Goal: Obtain resource: Download file/media

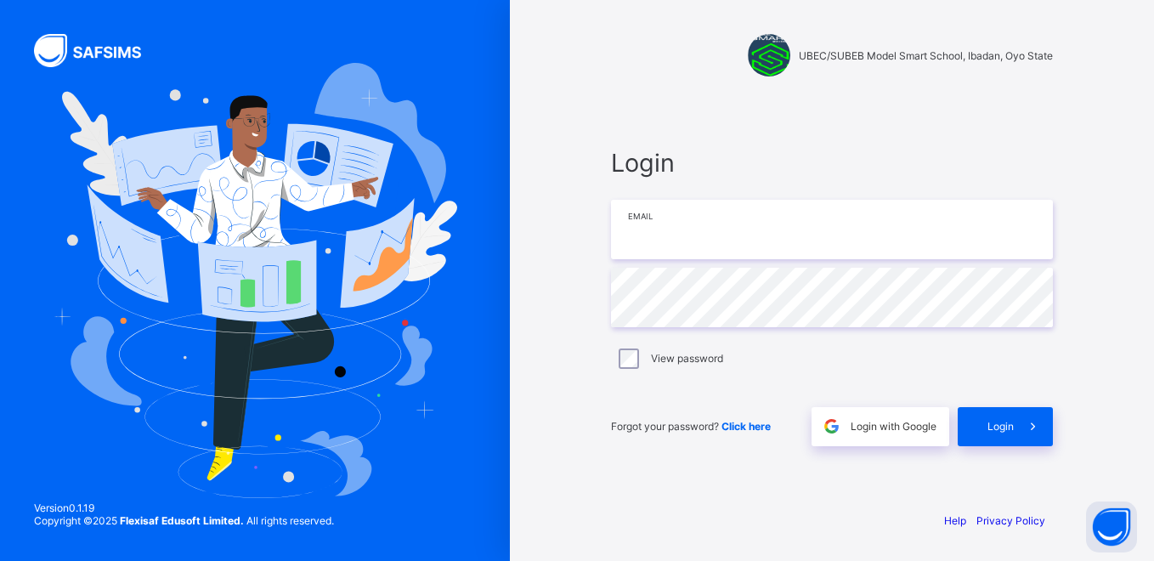
type input "**********"
click at [796, 334] on div "**********" at bounding box center [832, 297] width 442 height 298
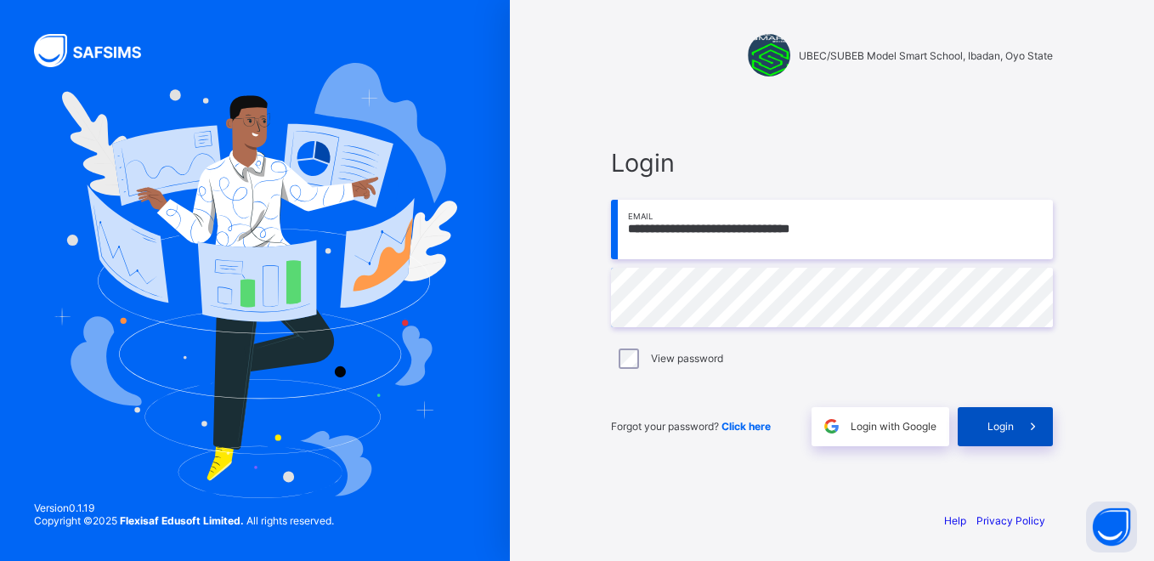
click at [989, 416] on div "Login" at bounding box center [1005, 426] width 95 height 39
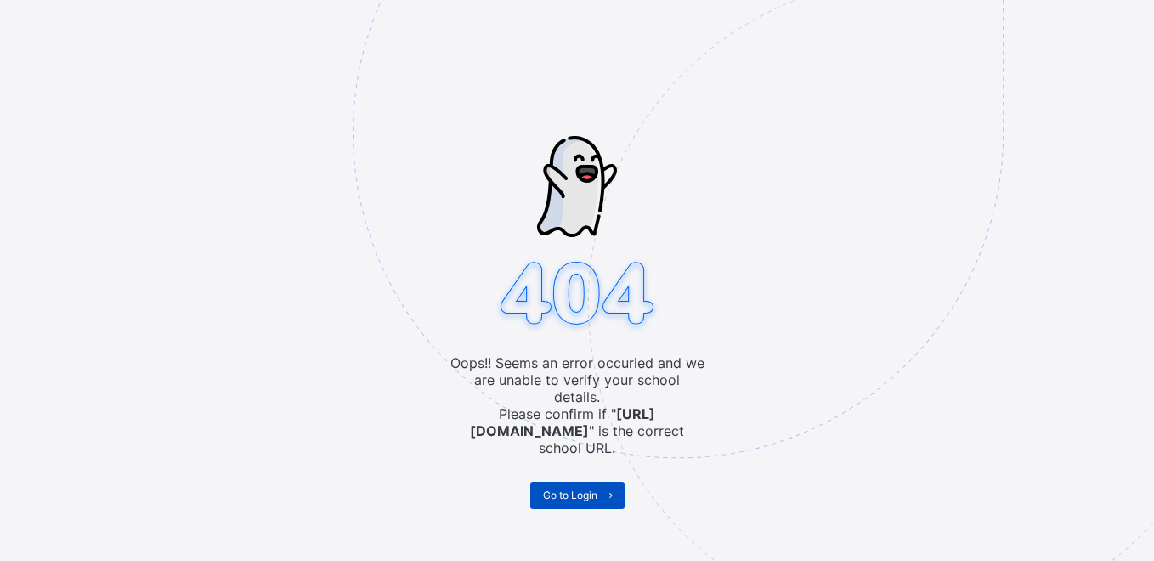
click at [571, 489] on span "Go to Login" at bounding box center [570, 495] width 54 height 13
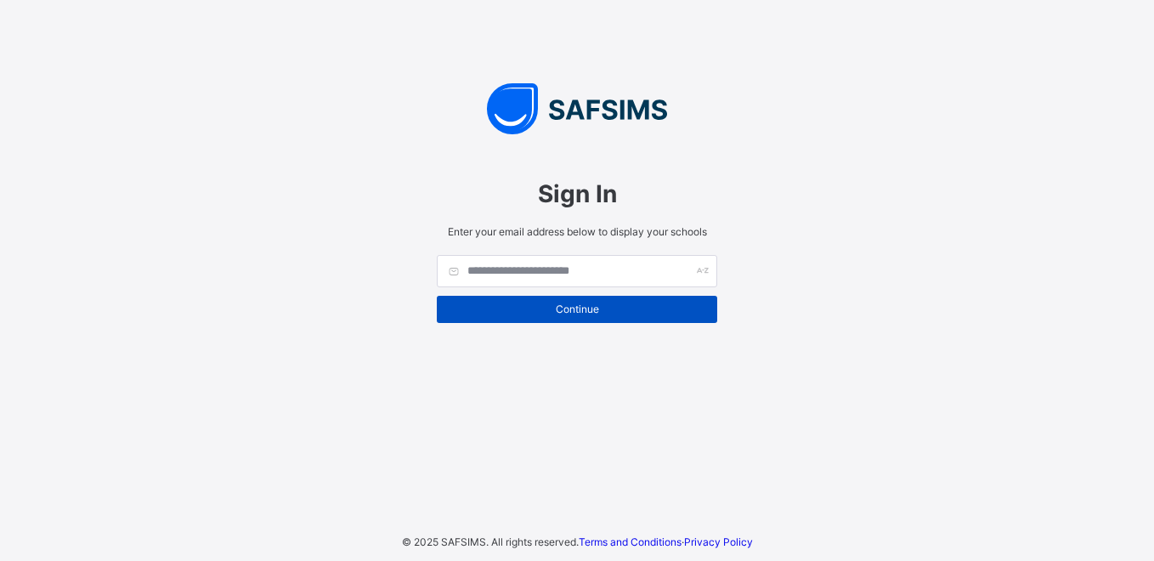
click at [546, 315] on span "Continue" at bounding box center [577, 309] width 255 height 13
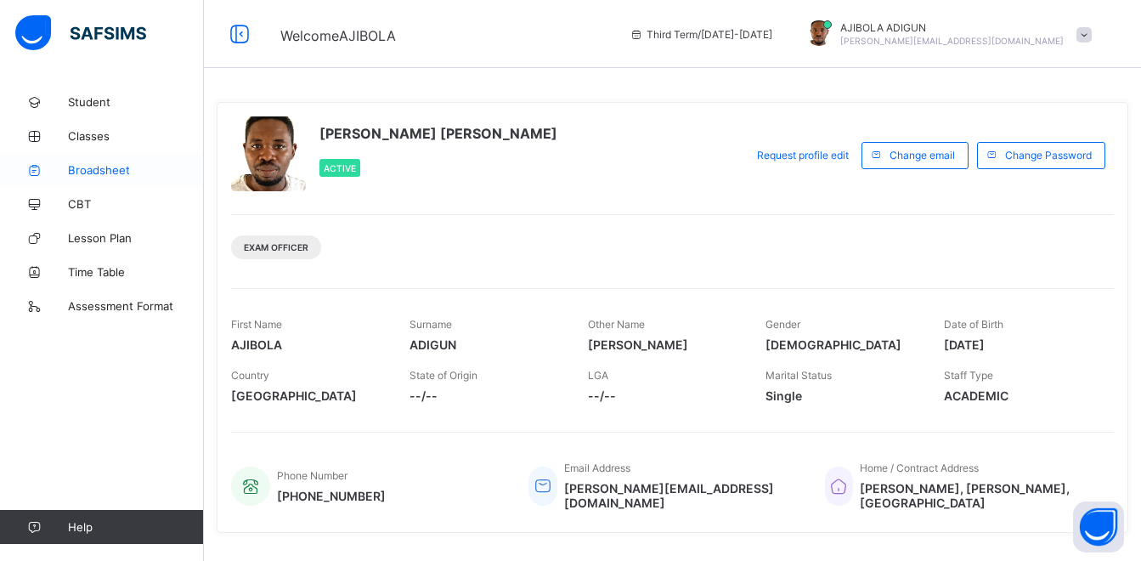
click at [95, 173] on span "Broadsheet" at bounding box center [136, 170] width 136 height 14
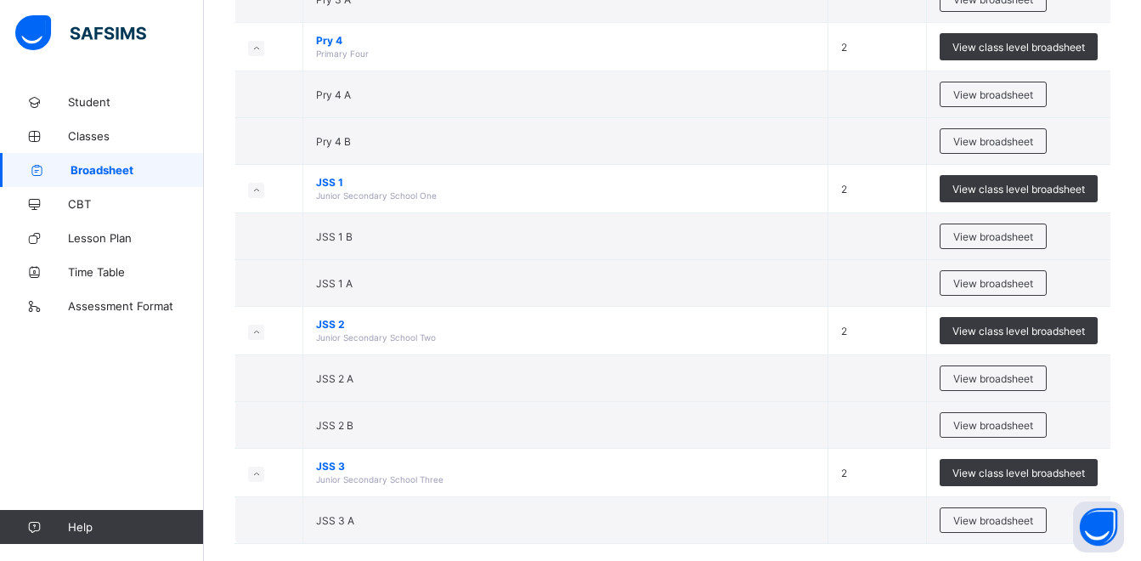
scroll to position [1101, 0]
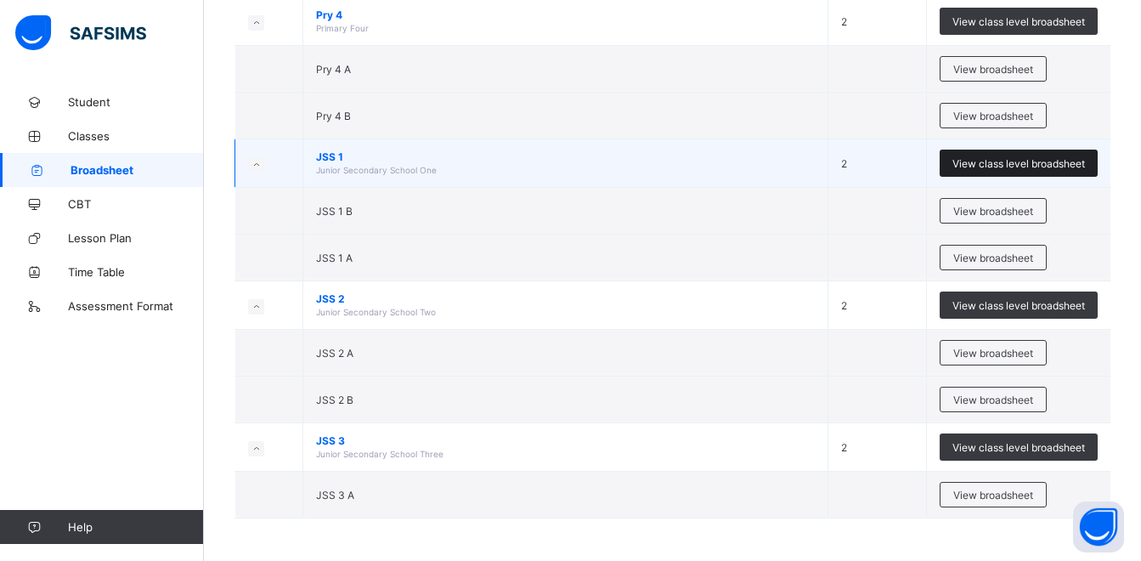
click at [1030, 161] on span "View class level broadsheet" at bounding box center [1019, 163] width 133 height 13
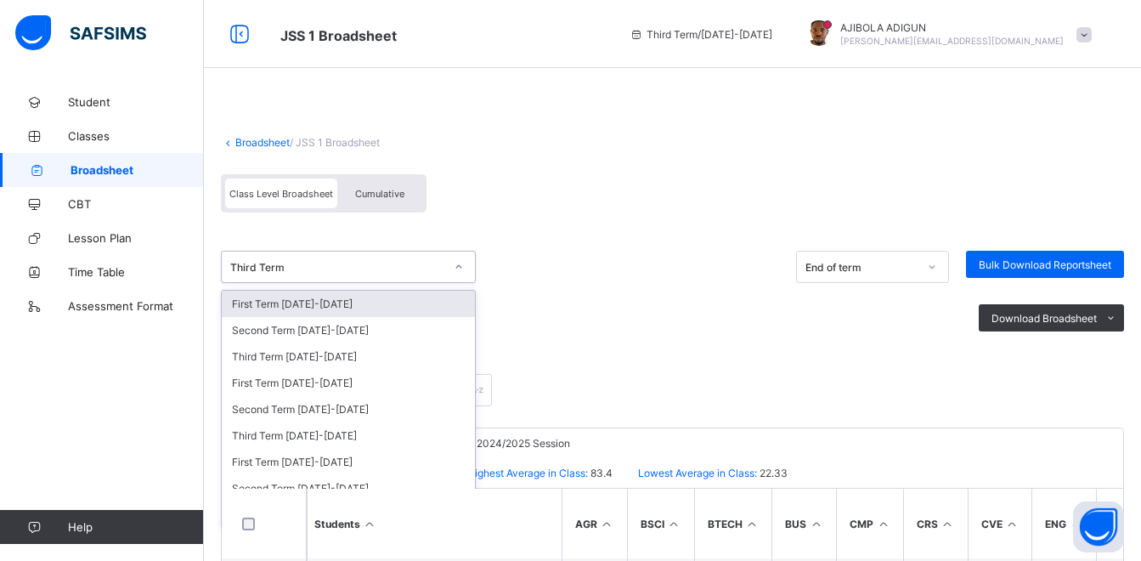
click at [456, 273] on icon at bounding box center [459, 266] width 10 height 17
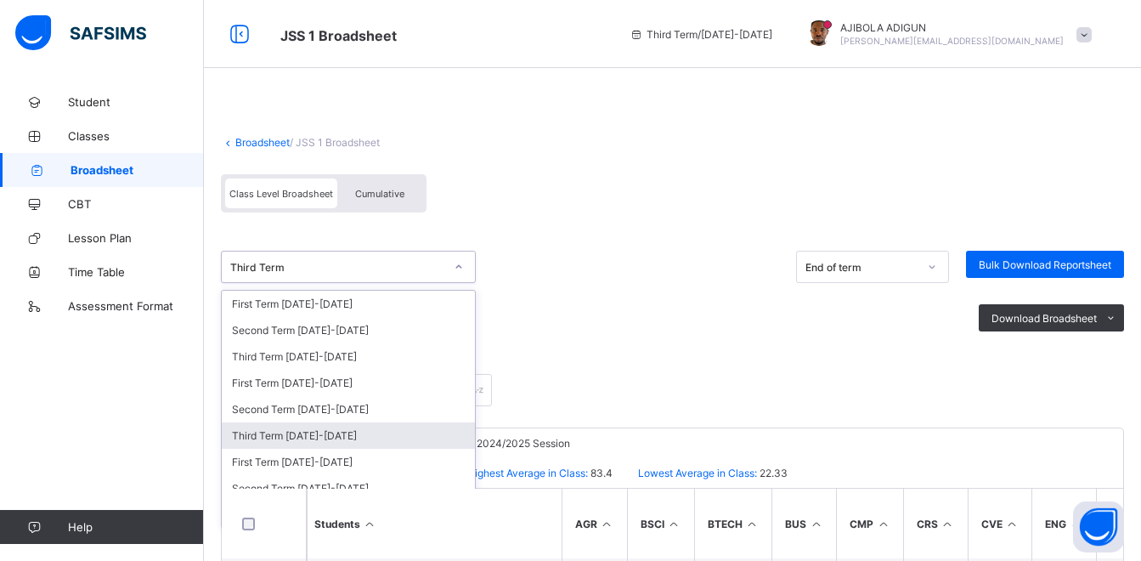
click at [335, 439] on div "Third Term 2024-2025" at bounding box center [348, 435] width 253 height 26
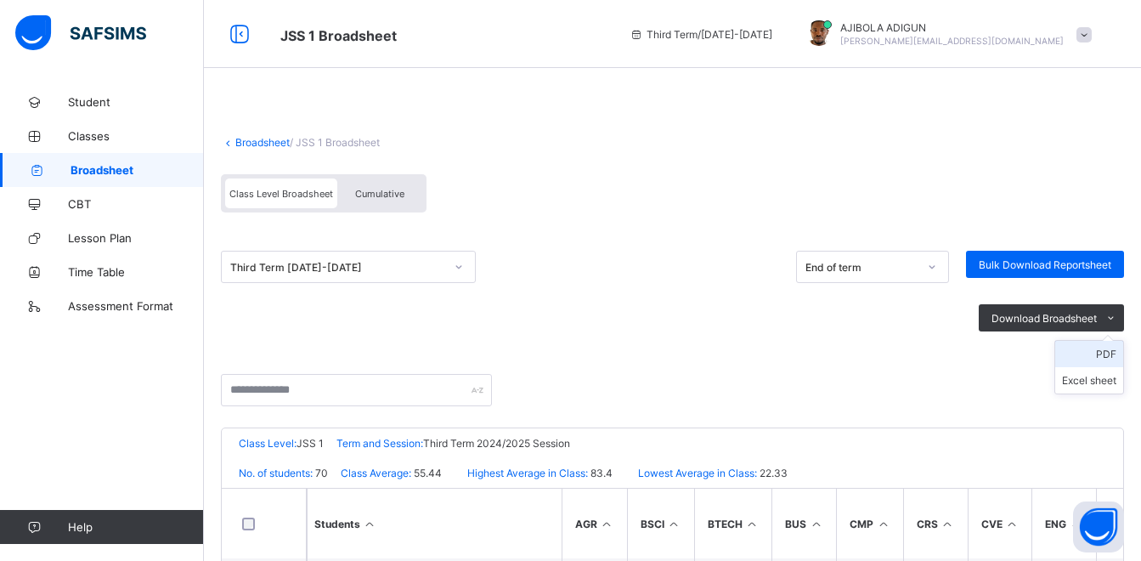
click at [1109, 349] on li "PDF" at bounding box center [1090, 354] width 68 height 26
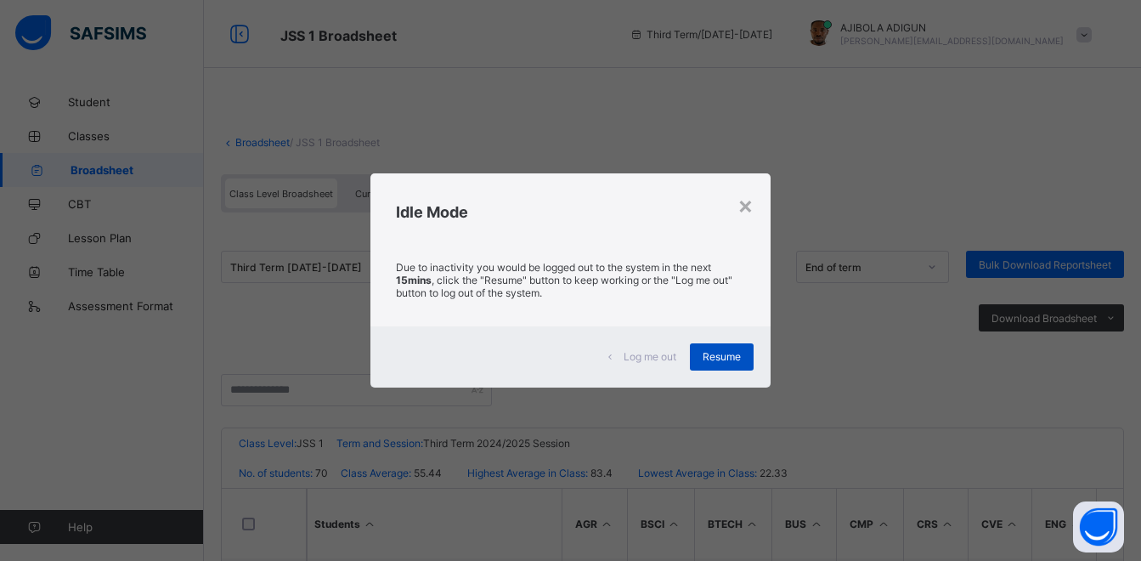
click at [721, 354] on span "Resume" at bounding box center [722, 356] width 38 height 13
